Goal: Find specific page/section: Find specific page/section

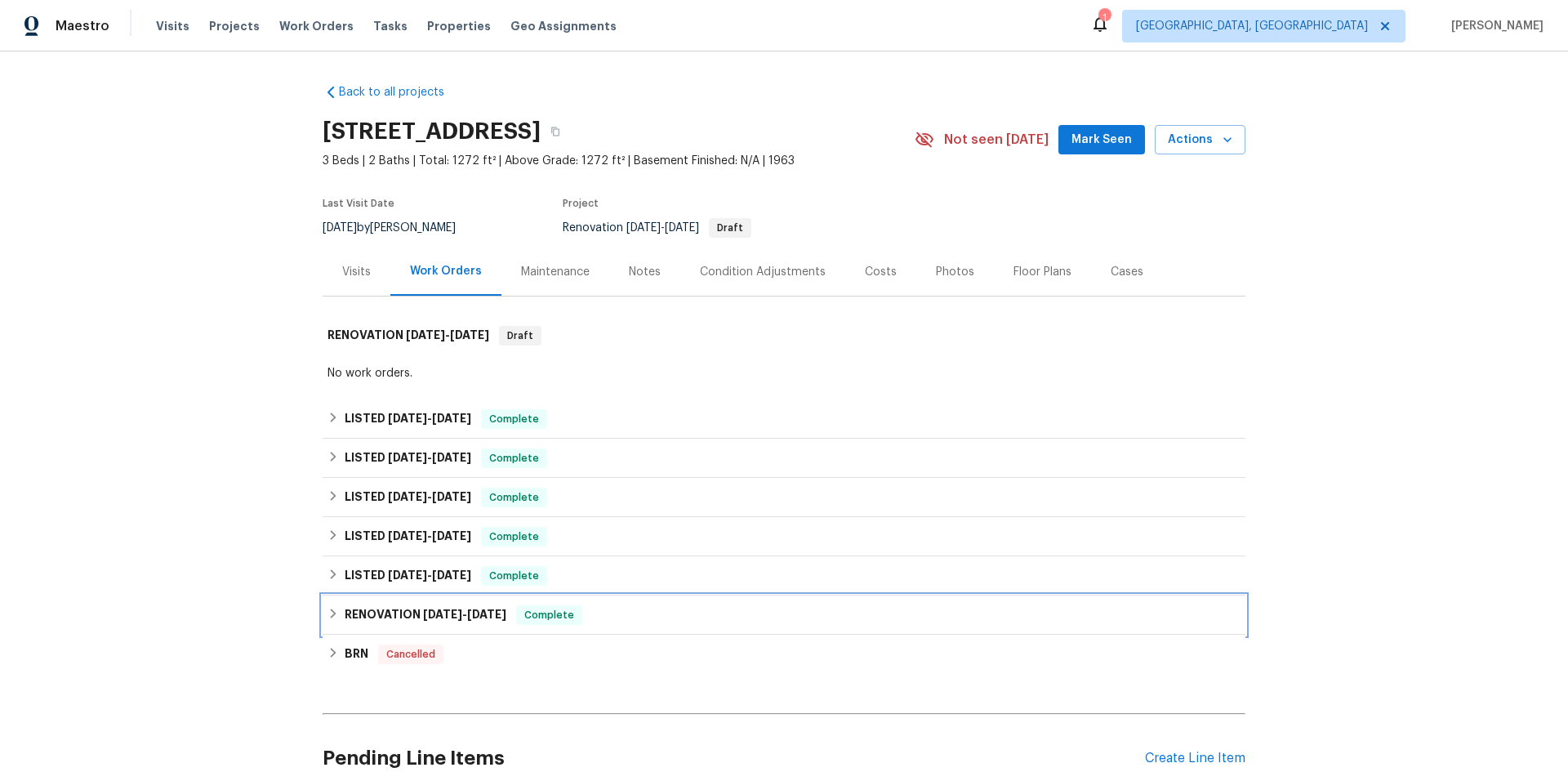
click at [349, 615] on h6 "RENOVATION [DATE] - [DATE]" at bounding box center [425, 615] width 161 height 19
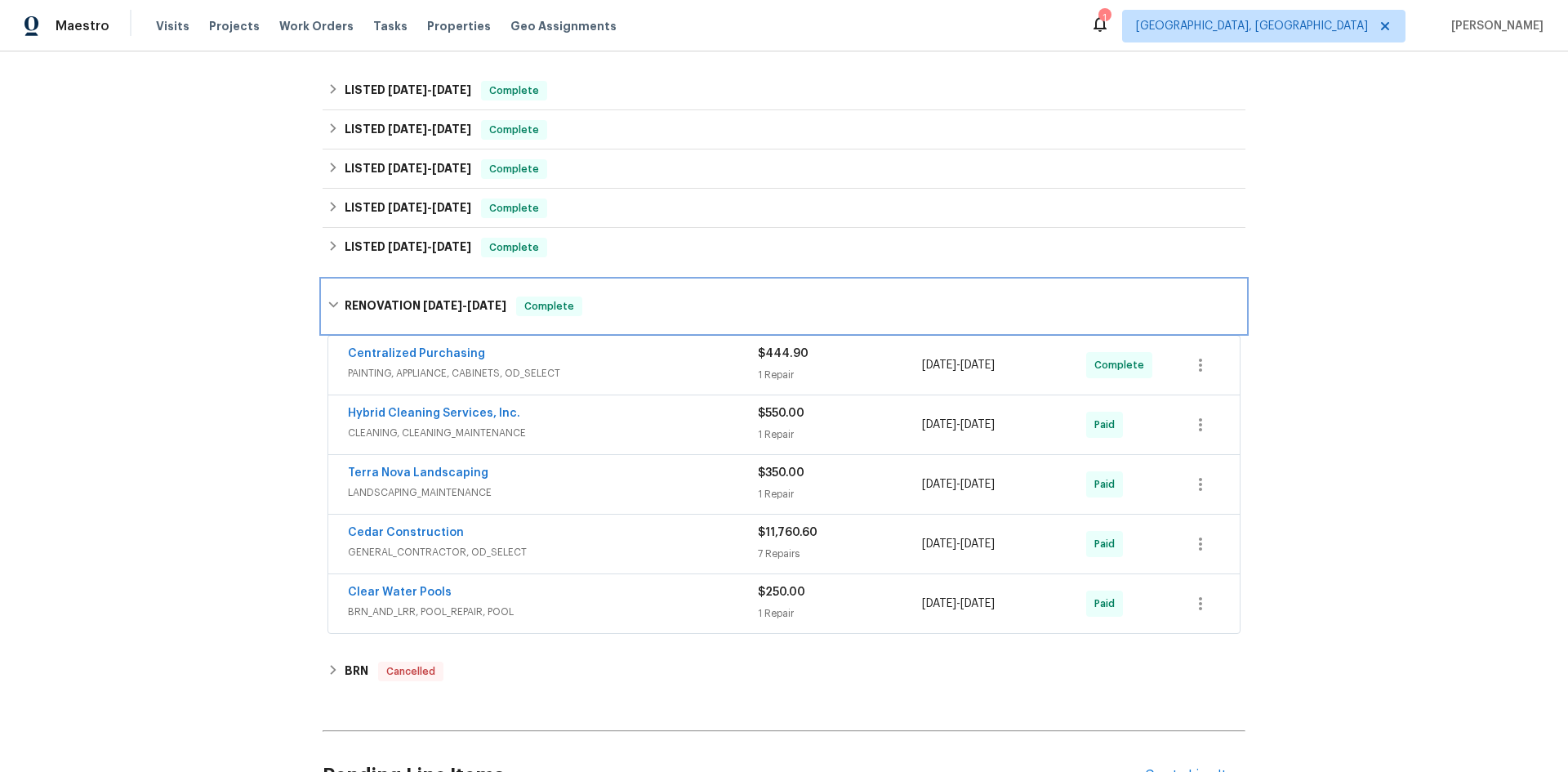
scroll to position [326, 0]
click at [418, 528] on link "Cedar Construction" at bounding box center [406, 533] width 116 height 11
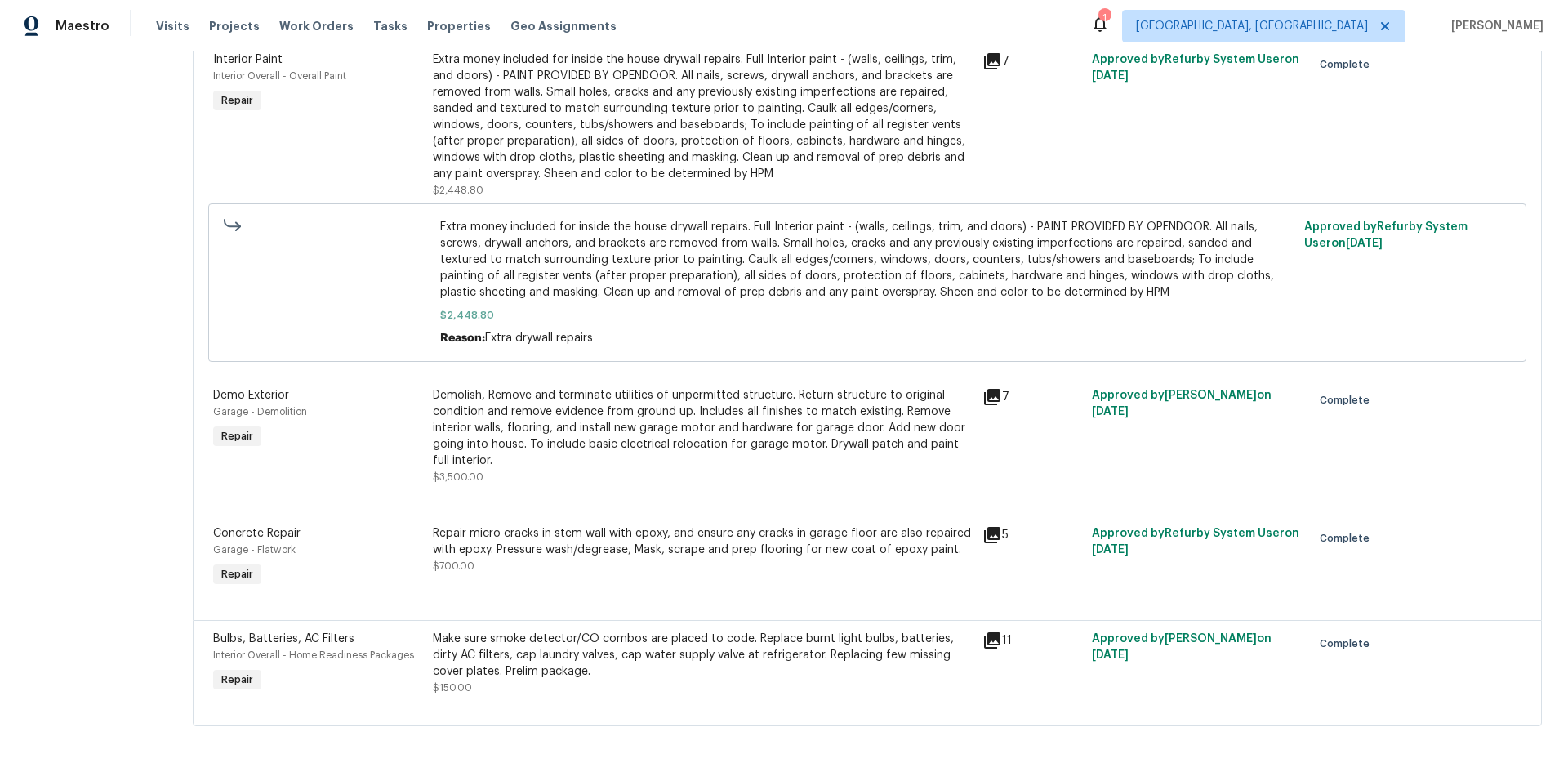
scroll to position [750, 0]
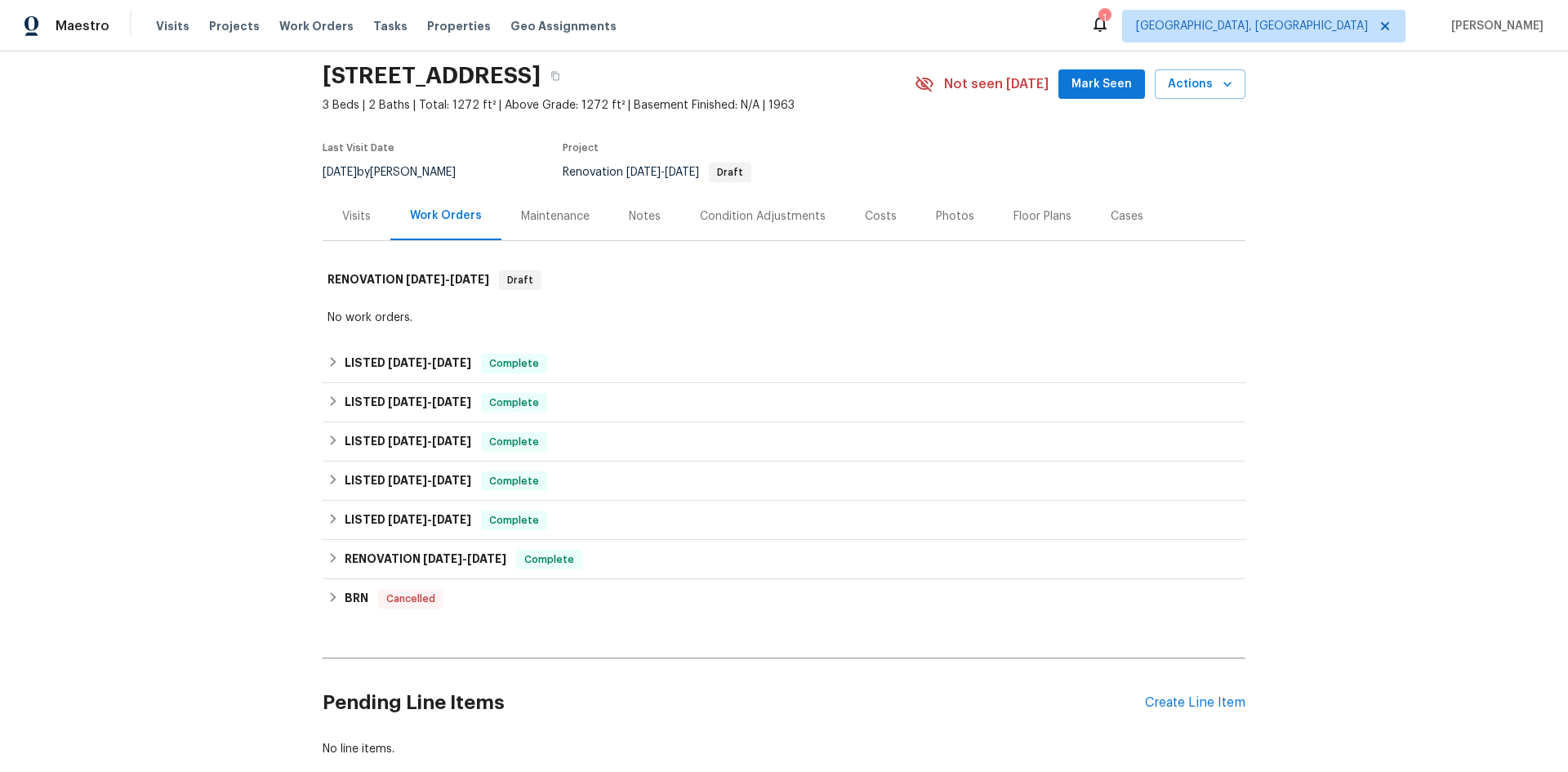
scroll to position [82, 0]
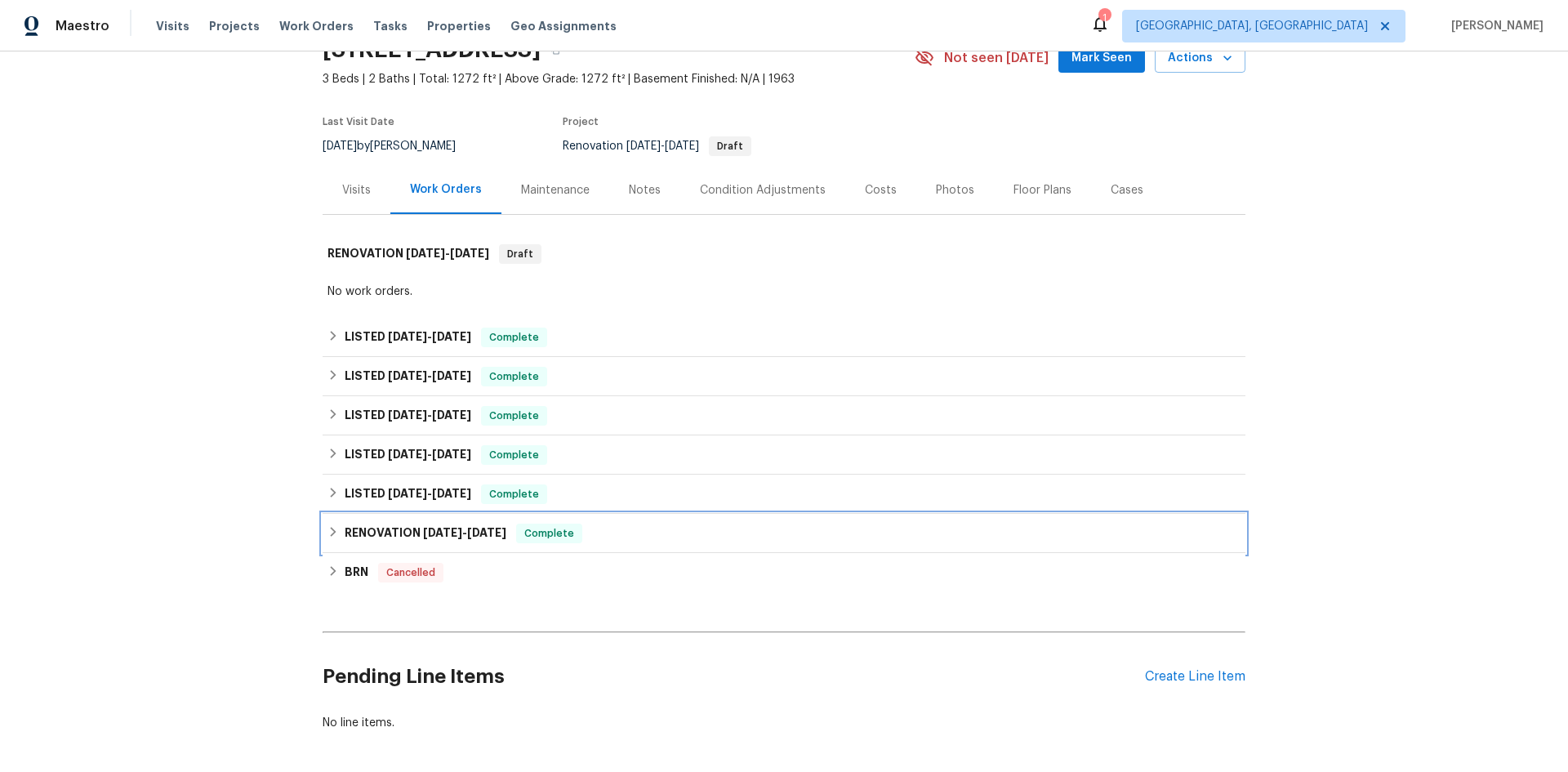
click at [327, 532] on icon at bounding box center [332, 532] width 11 height 11
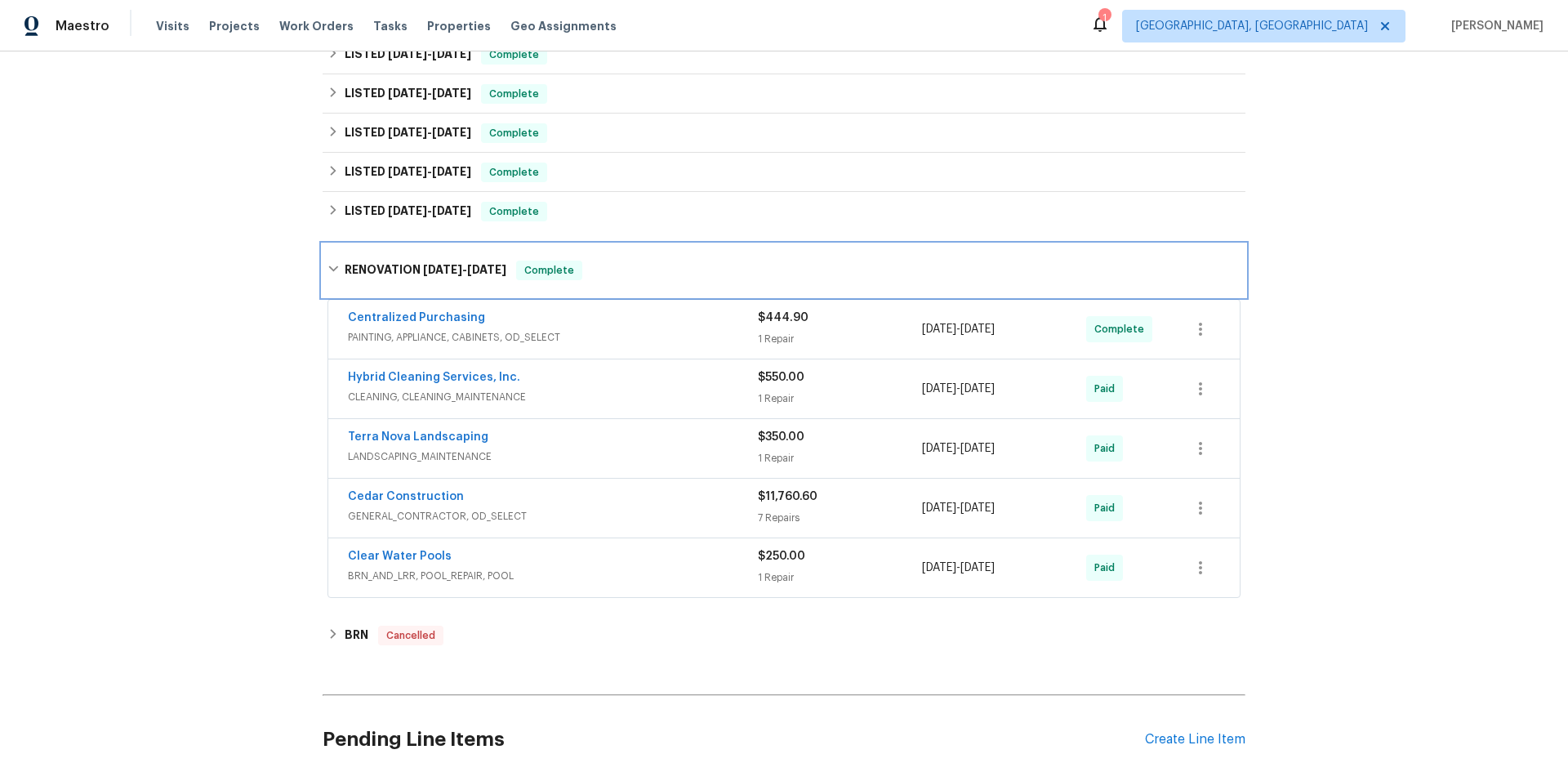
scroll to position [326, 0]
